Goal: Check status: Check status

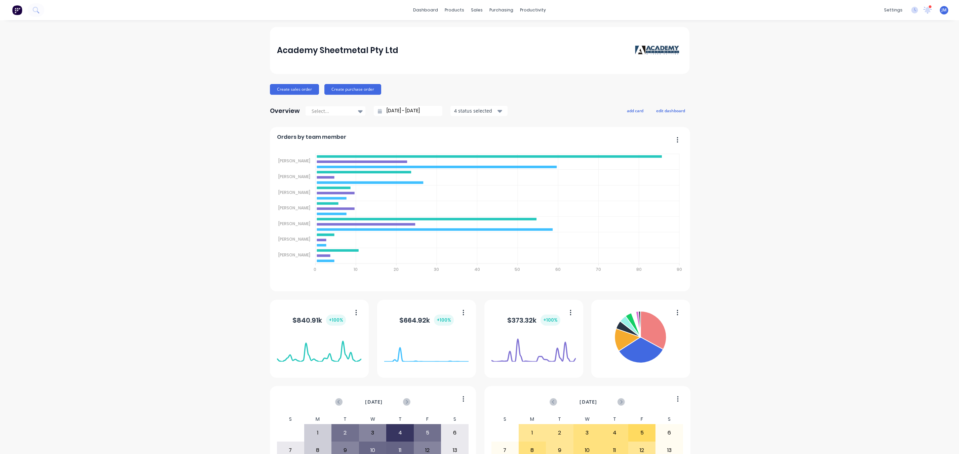
scroll to position [99, 0]
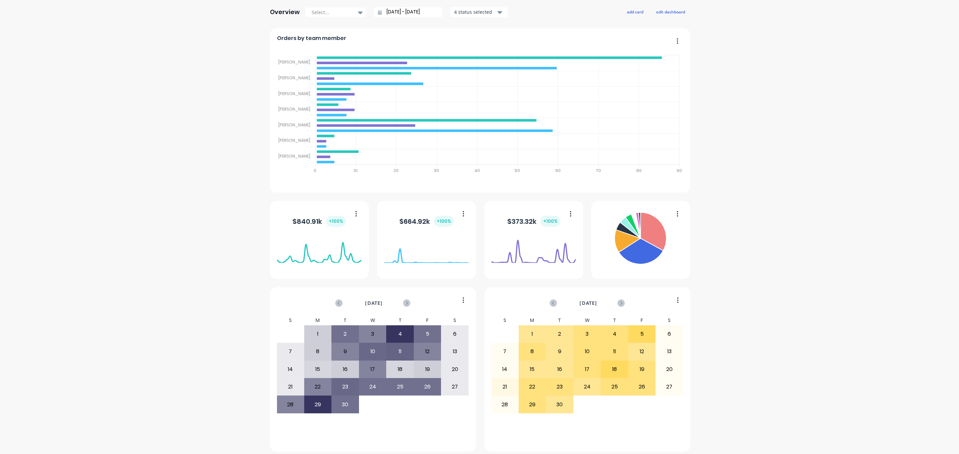
click at [170, 146] on div "Academy Sheetmetal Pty Ltd Create sales order Create purchase order Overview Se…" at bounding box center [479, 190] width 959 height 524
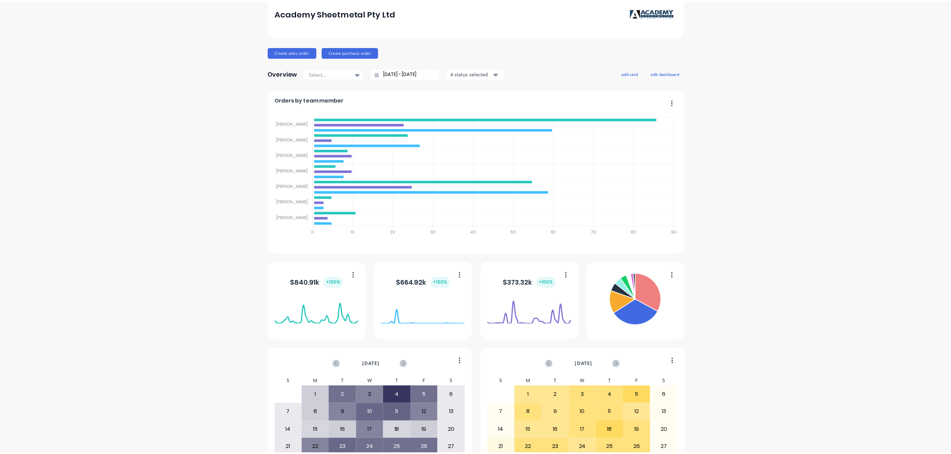
scroll to position [0, 0]
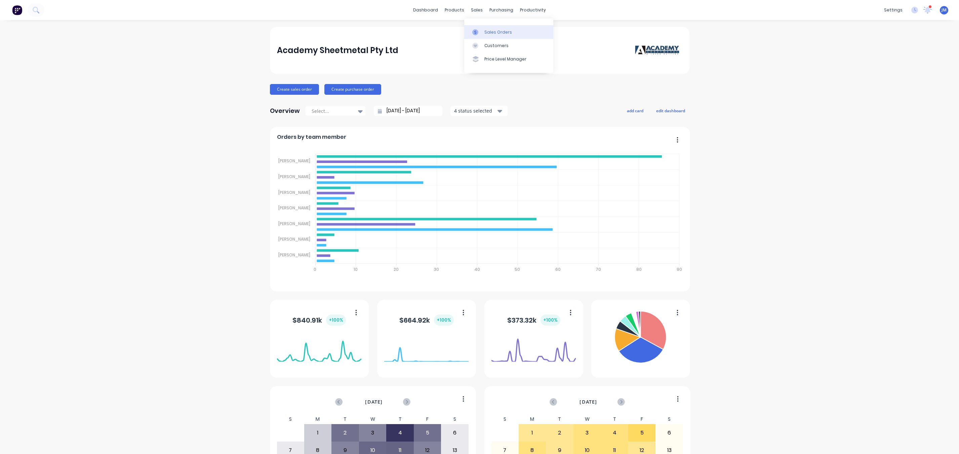
click at [489, 35] on link "Sales Orders" at bounding box center [508, 31] width 89 height 13
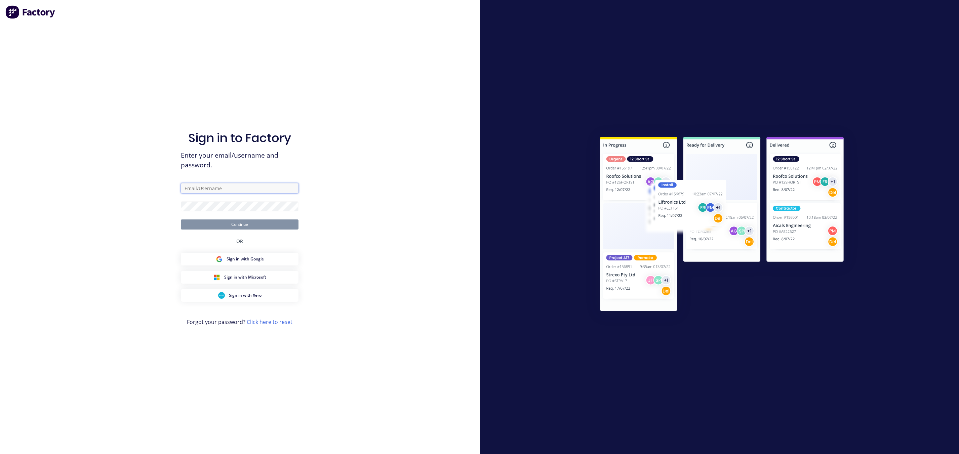
type input "[EMAIL_ADDRESS][DOMAIN_NAME]"
click at [232, 224] on button "Continue" at bounding box center [240, 224] width 118 height 10
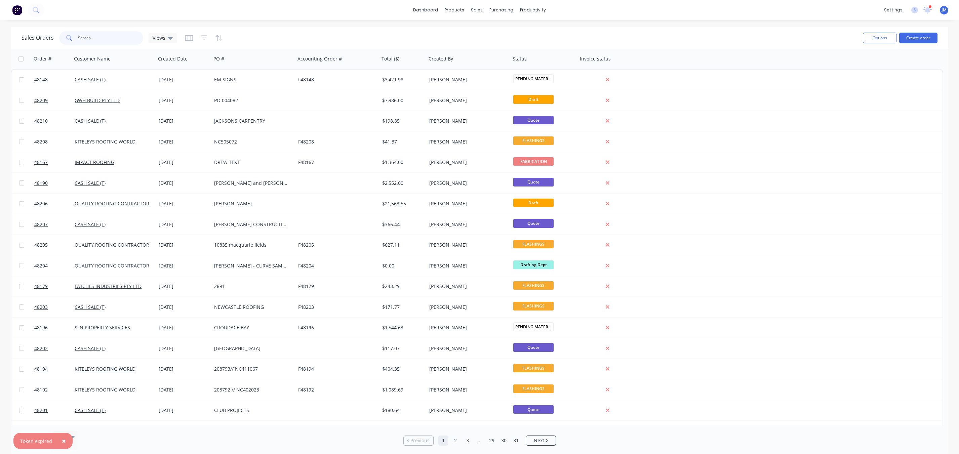
click at [96, 42] on input "text" at bounding box center [111, 37] width 66 height 13
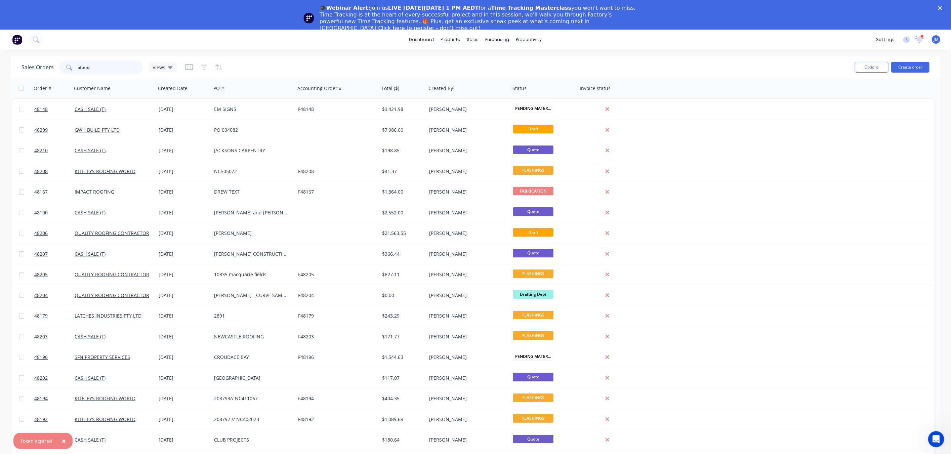
type input "afterd"
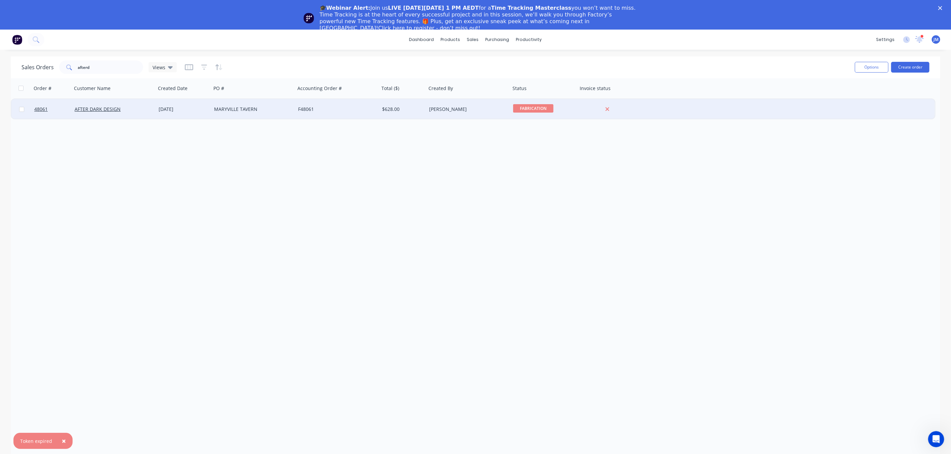
click at [134, 112] on div "AFTER DARK DESIGN" at bounding box center [114, 109] width 84 height 20
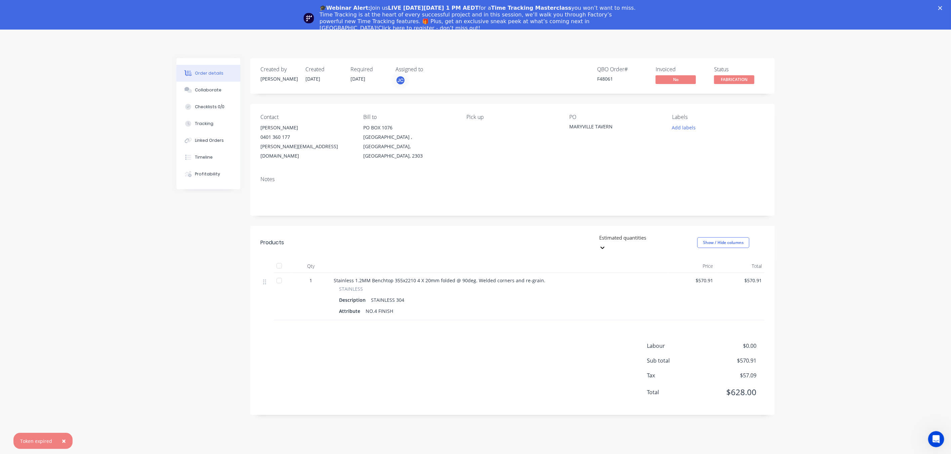
click at [746, 78] on span "FABRICATION" at bounding box center [734, 79] width 40 height 8
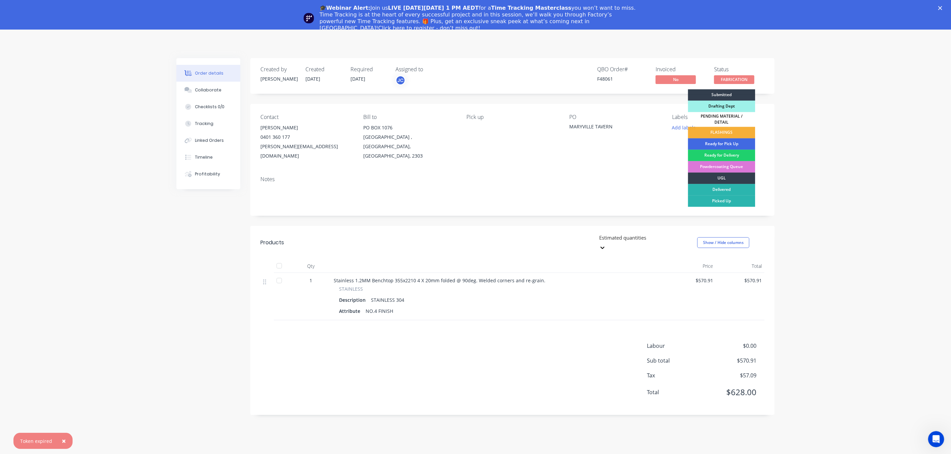
click at [733, 140] on div "Ready for Pick Up" at bounding box center [721, 143] width 67 height 11
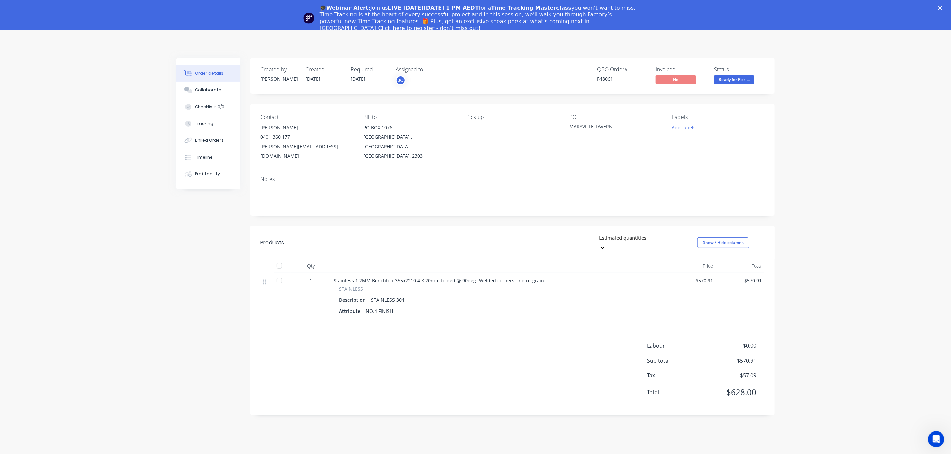
click at [947, 5] on div "🎓Webinar Alert: Join us LIVE [DATE][DATE] 1 PM AEDT for a Time Tracking Masterc…" at bounding box center [475, 18] width 951 height 31
click at [943, 7] on polygon "Close" at bounding box center [940, 8] width 4 height 4
